Goal: Transaction & Acquisition: Purchase product/service

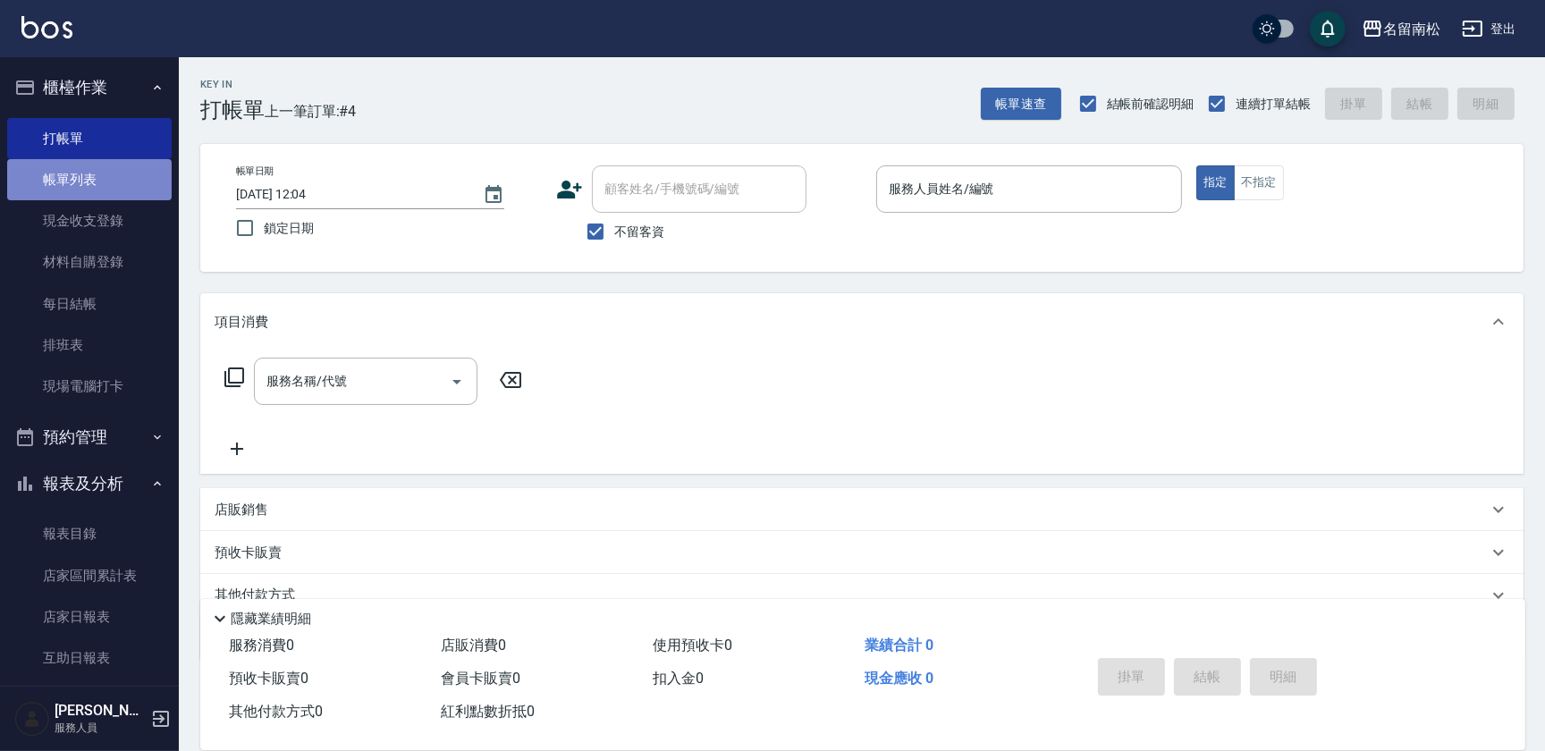
drag, startPoint x: 113, startPoint y: 178, endPoint x: 128, endPoint y: 173, distance: 15.8
click at [114, 177] on link "帳單列表" at bounding box center [89, 179] width 164 height 41
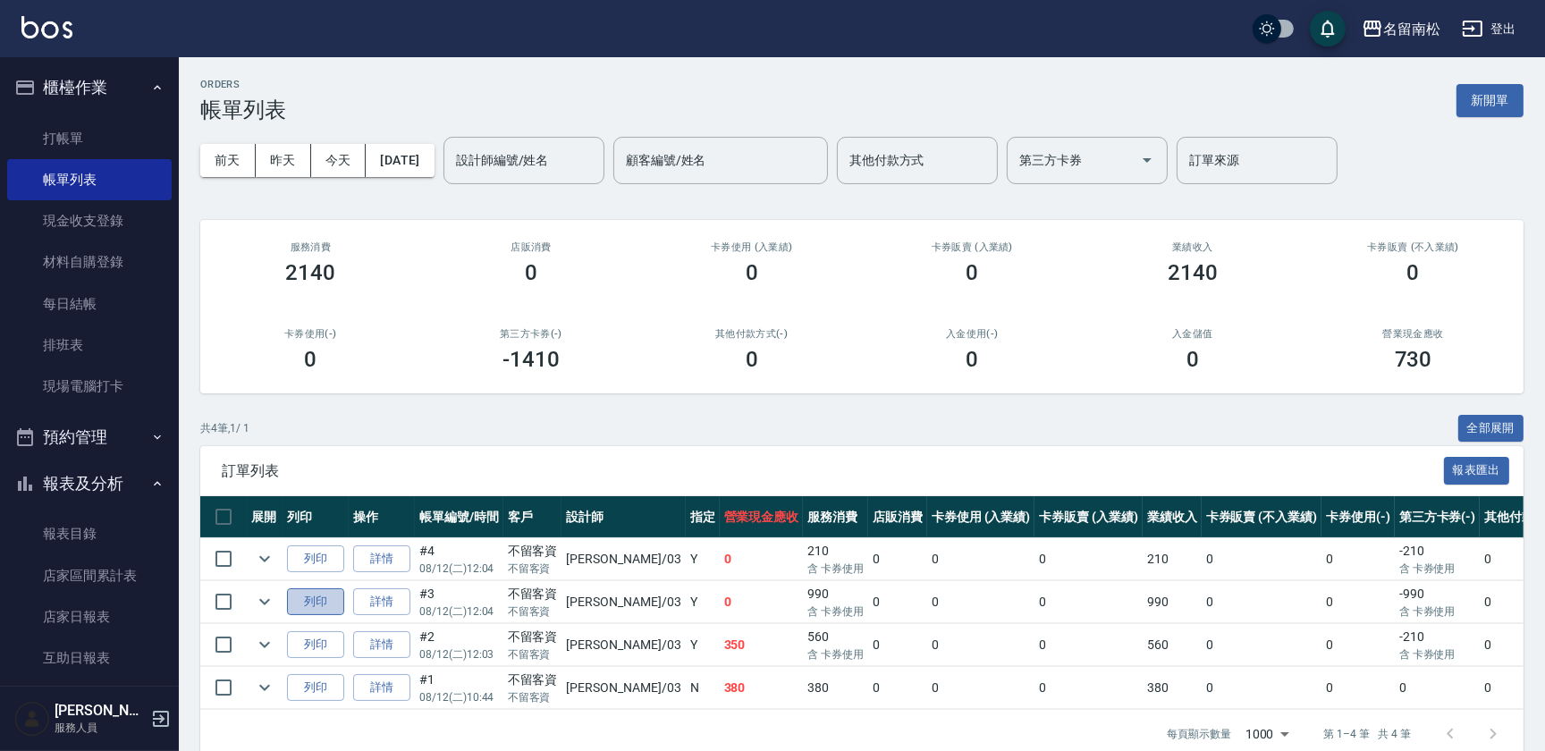
click at [311, 603] on button "列印" at bounding box center [315, 602] width 57 height 28
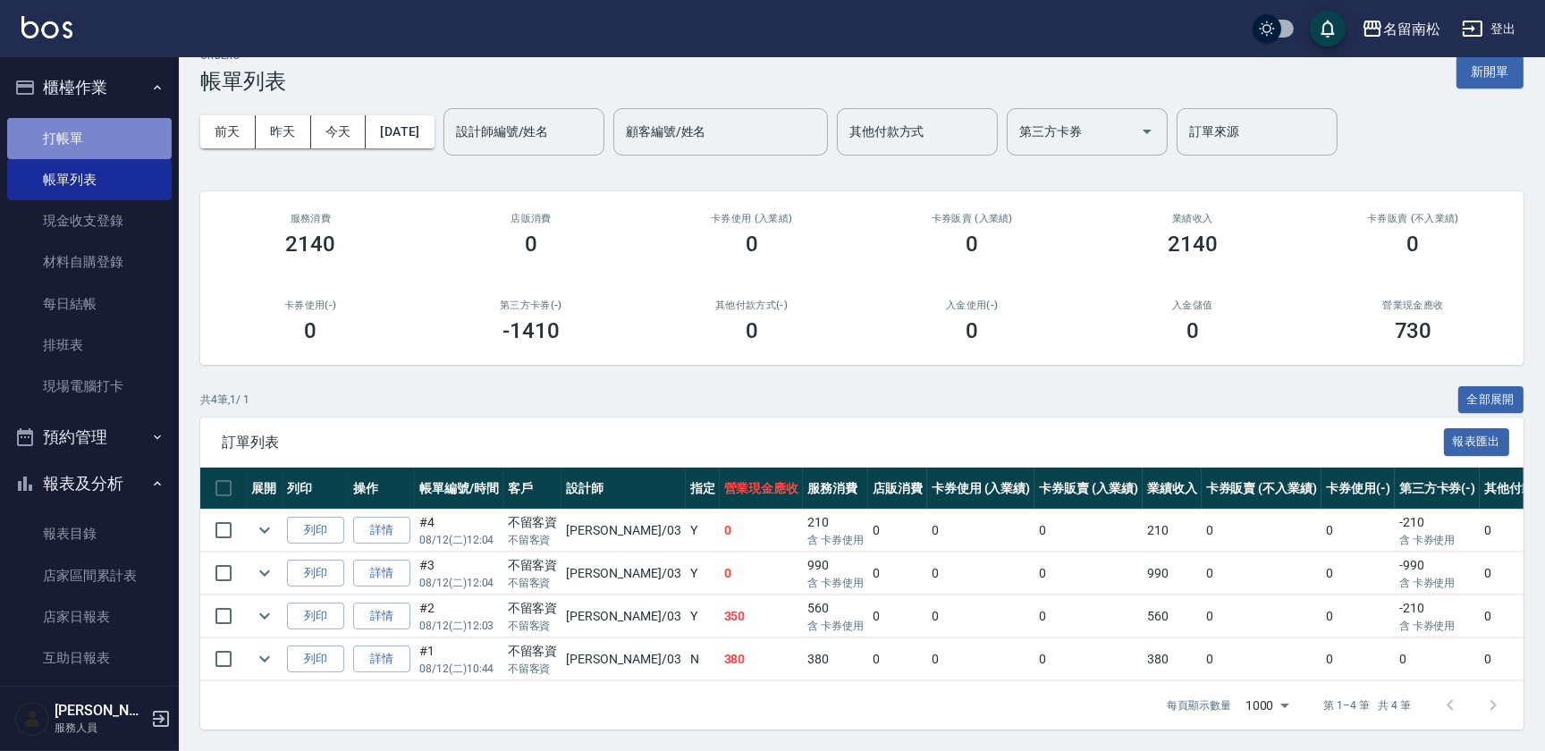
click at [102, 136] on link "打帳單" at bounding box center [89, 138] width 164 height 41
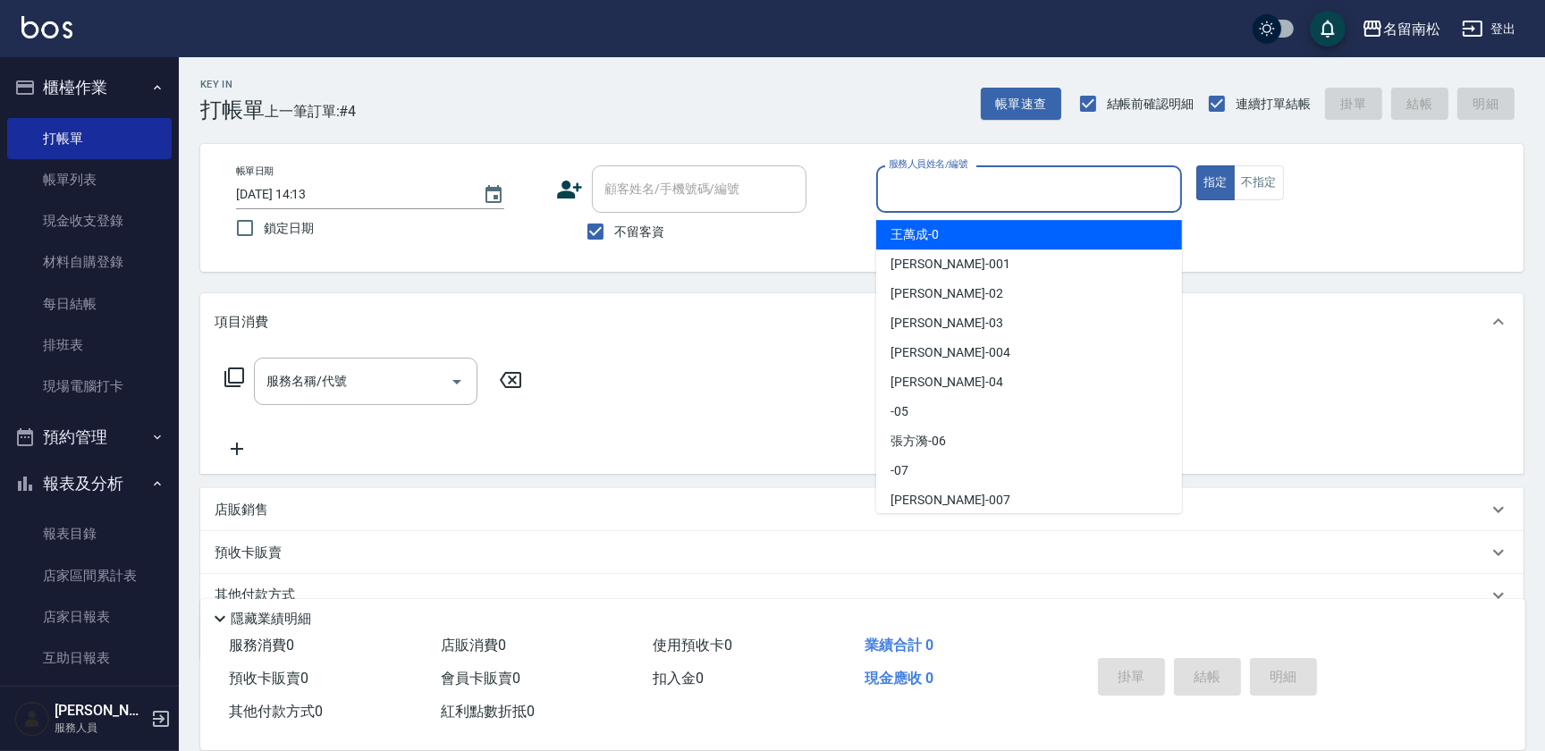
click at [951, 196] on input "服務人員姓名/編號" at bounding box center [1029, 188] width 290 height 31
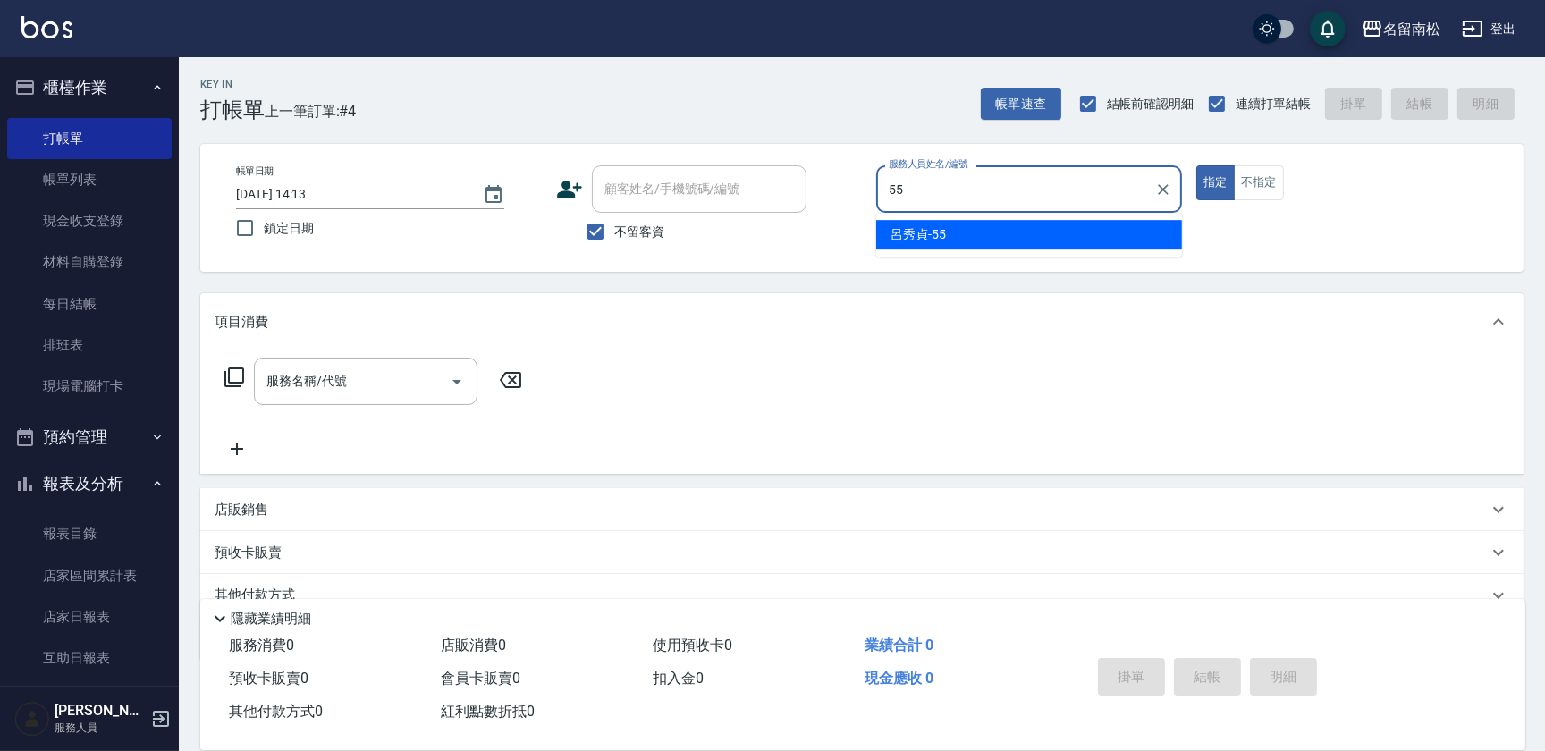
type input "呂秀貞-55"
type button "true"
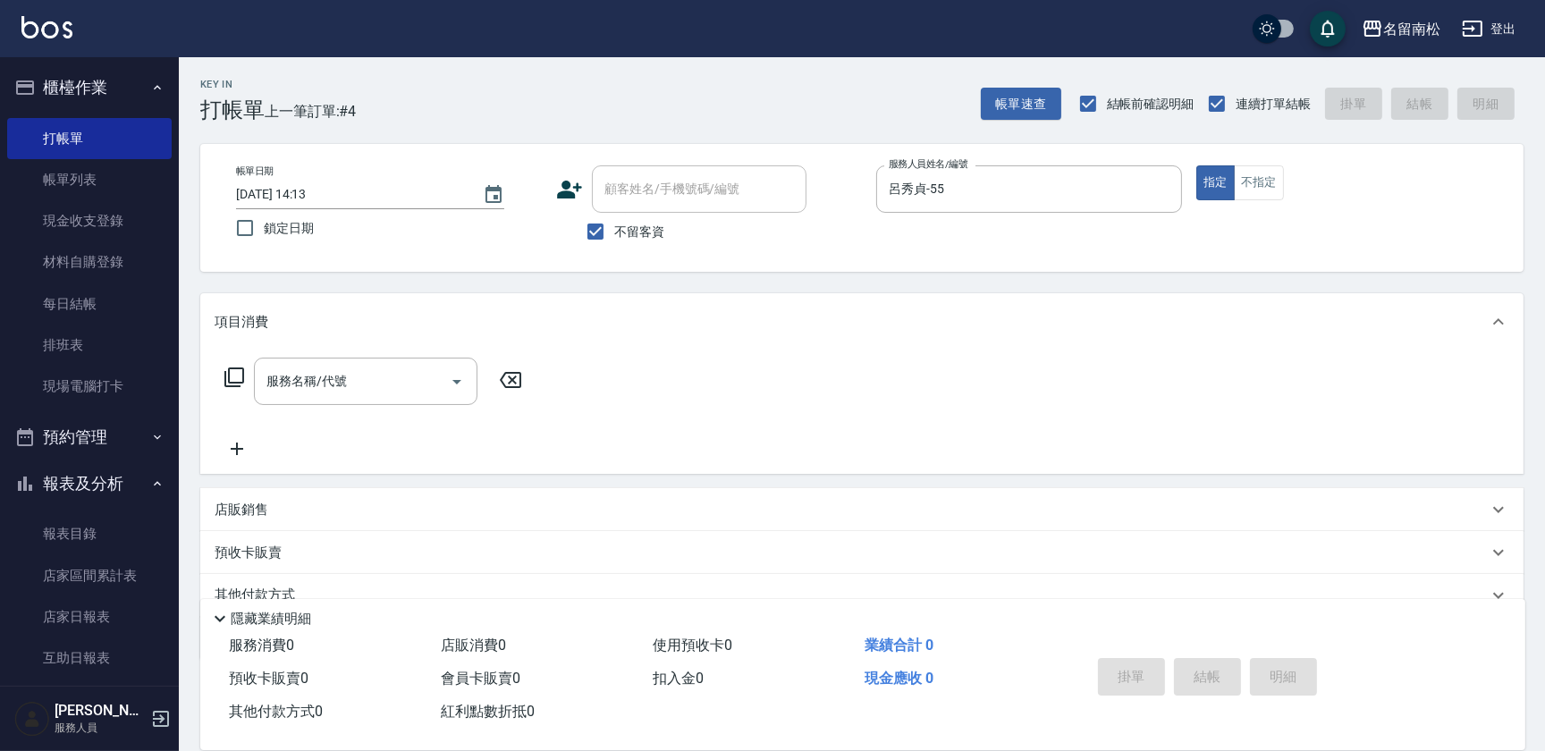
click at [235, 373] on icon at bounding box center [233, 376] width 21 height 21
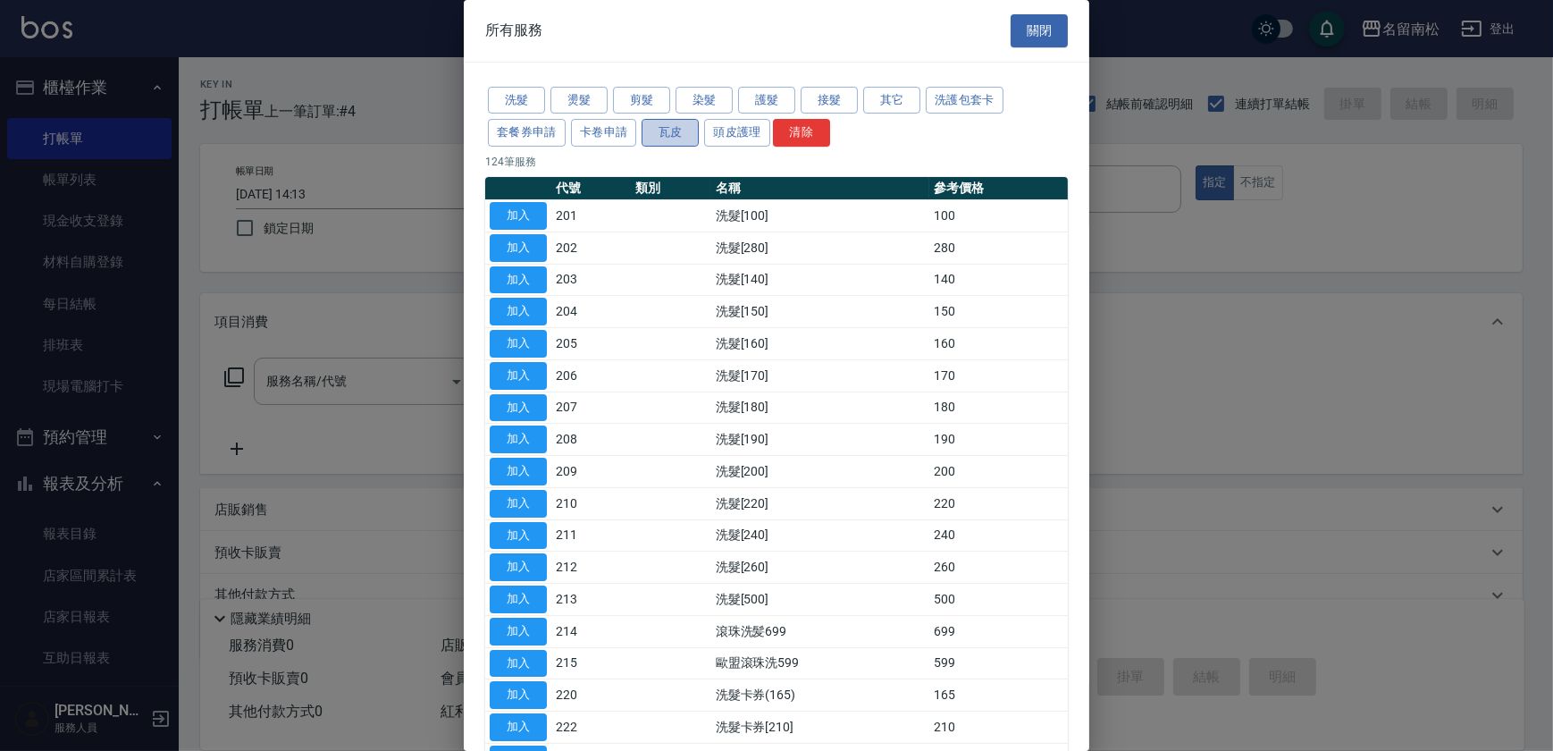
click at [670, 137] on button "瓦皮" at bounding box center [670, 133] width 57 height 28
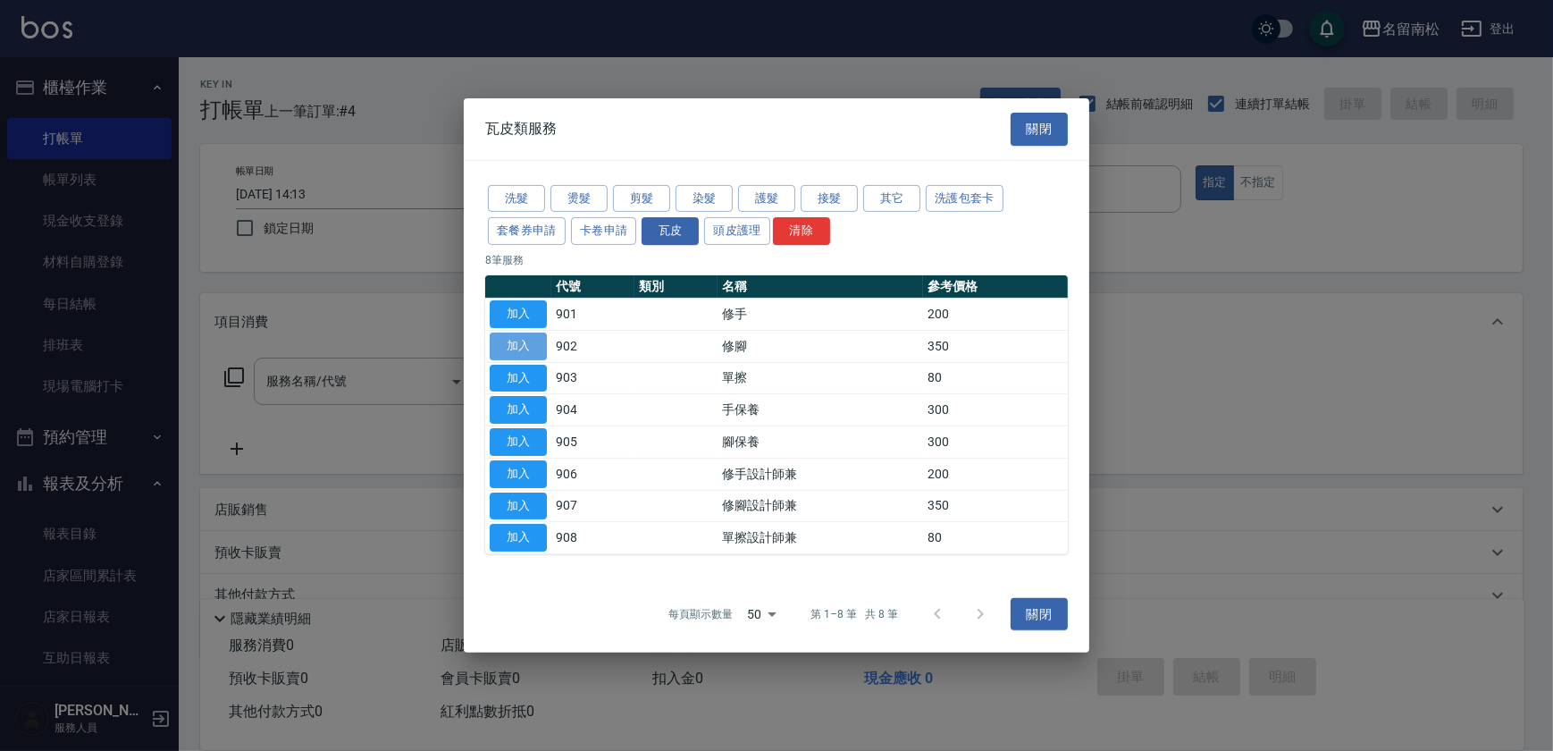
click at [524, 354] on button "加入" at bounding box center [518, 347] width 57 height 28
type input "修腳(902)"
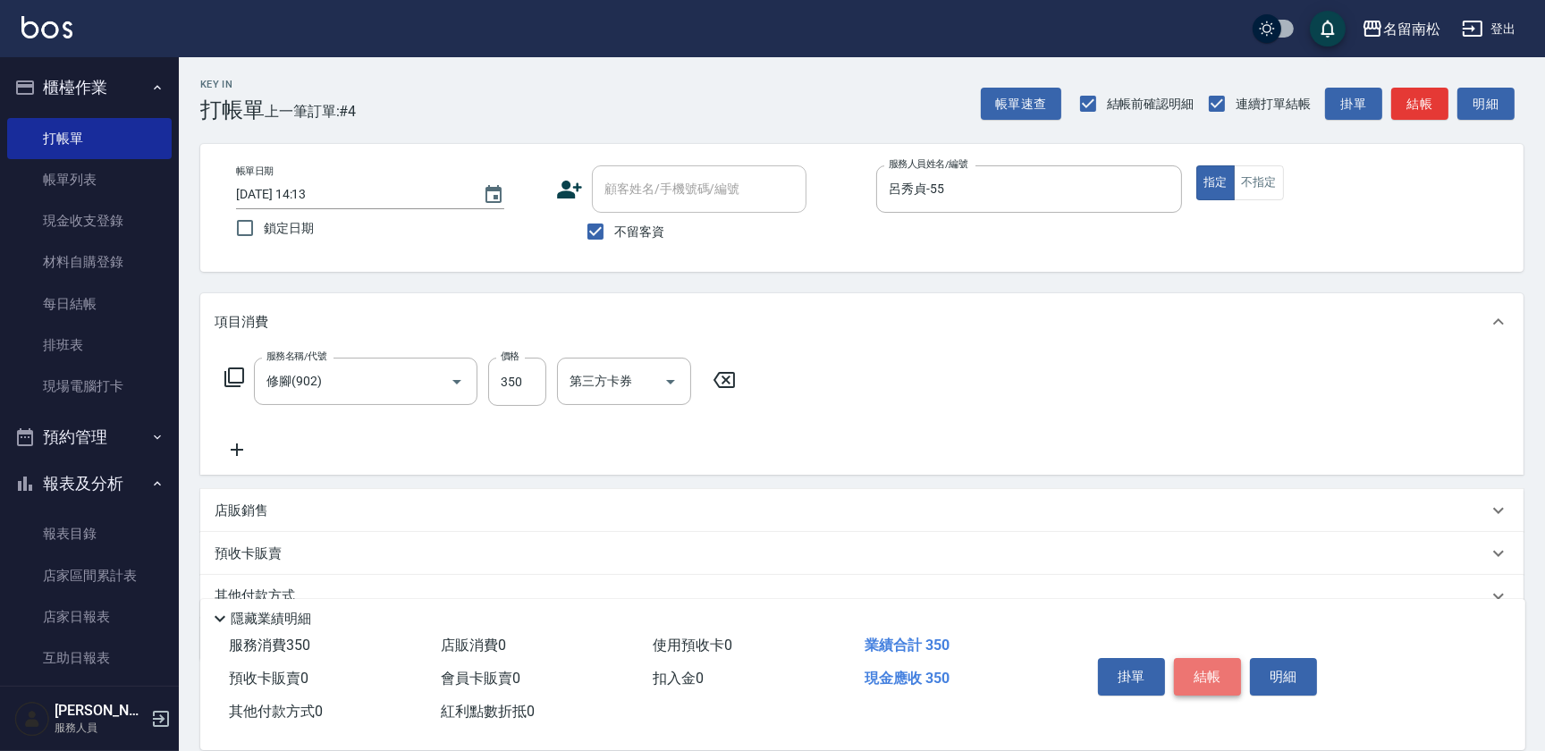
click at [1214, 679] on button "結帳" at bounding box center [1207, 677] width 67 height 38
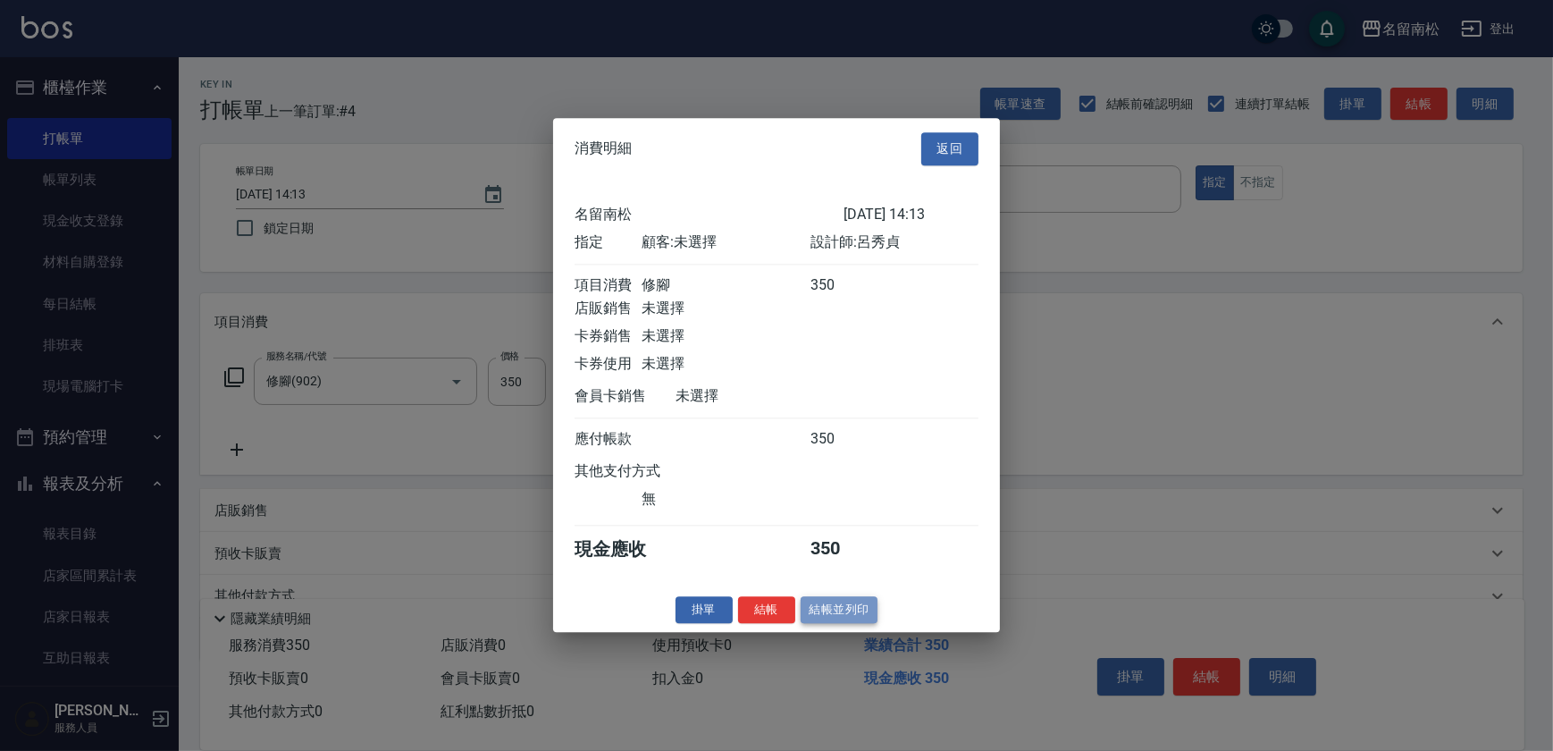
click at [837, 618] on button "結帳並列印" at bounding box center [840, 610] width 78 height 28
